Goal: Information Seeking & Learning: Learn about a topic

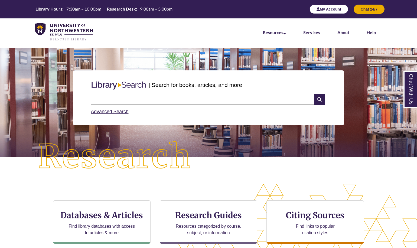
click at [331, 9] on button "My Account" at bounding box center [328, 9] width 39 height 9
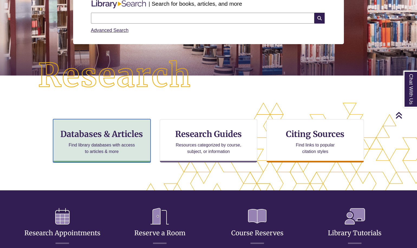
click at [111, 144] on p "Find library databases with access to articles & more" at bounding box center [101, 148] width 71 height 13
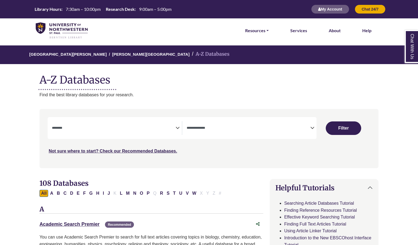
select select "Database Subject Filter"
select select "Database Types Filter"
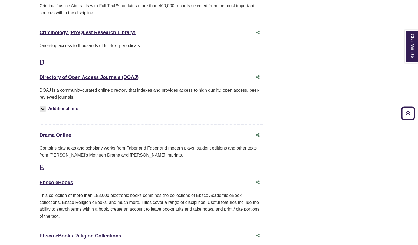
scroll to position [1488, 0]
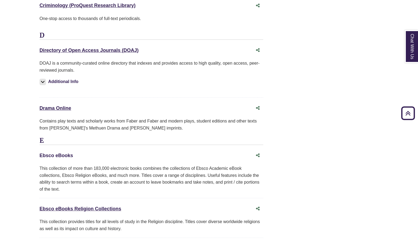
click at [53, 153] on link "Ebsco eBooks This link opens in a new window" at bounding box center [56, 155] width 34 height 5
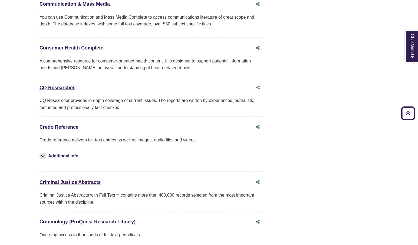
scroll to position [1217, 0]
